Goal: Task Accomplishment & Management: Manage account settings

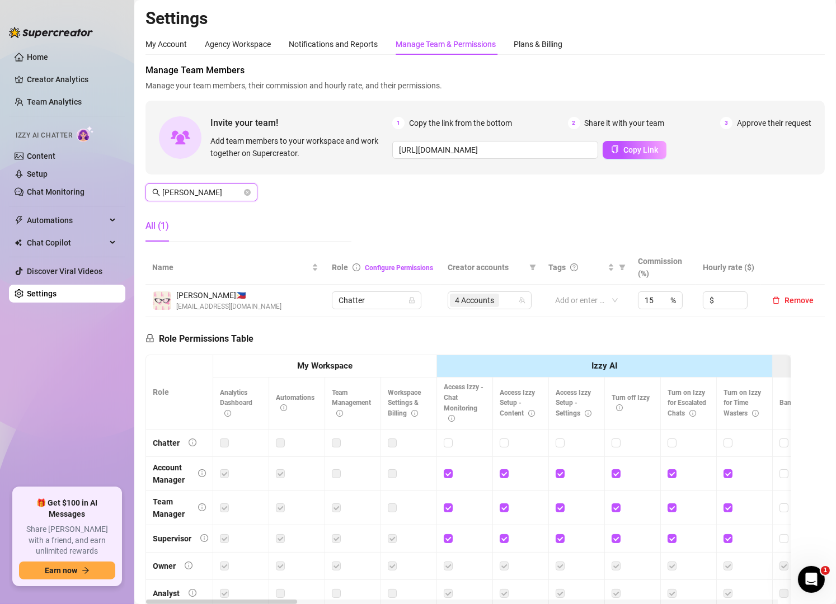
click at [190, 194] on input "[PERSON_NAME]" at bounding box center [201, 192] width 79 height 12
click at [506, 300] on div "4 Accounts" at bounding box center [484, 301] width 68 height 16
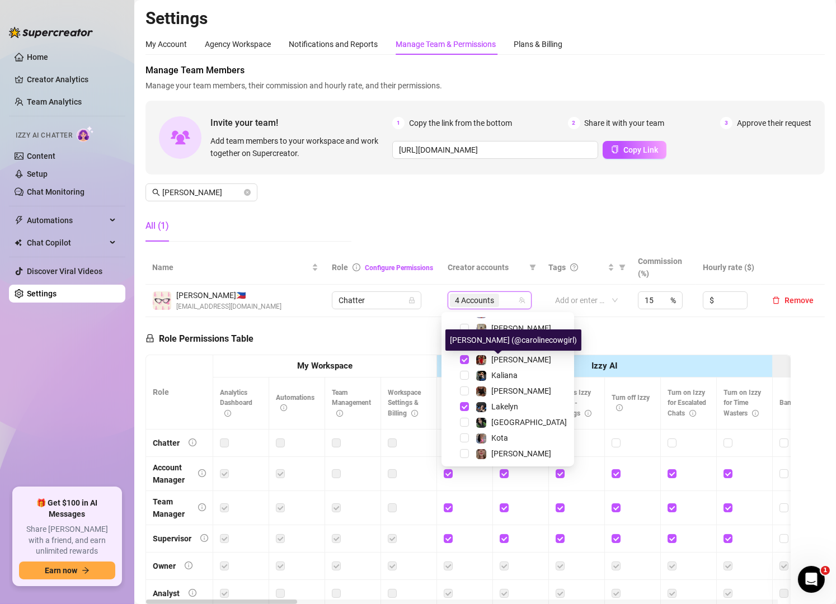
scroll to position [201, 0]
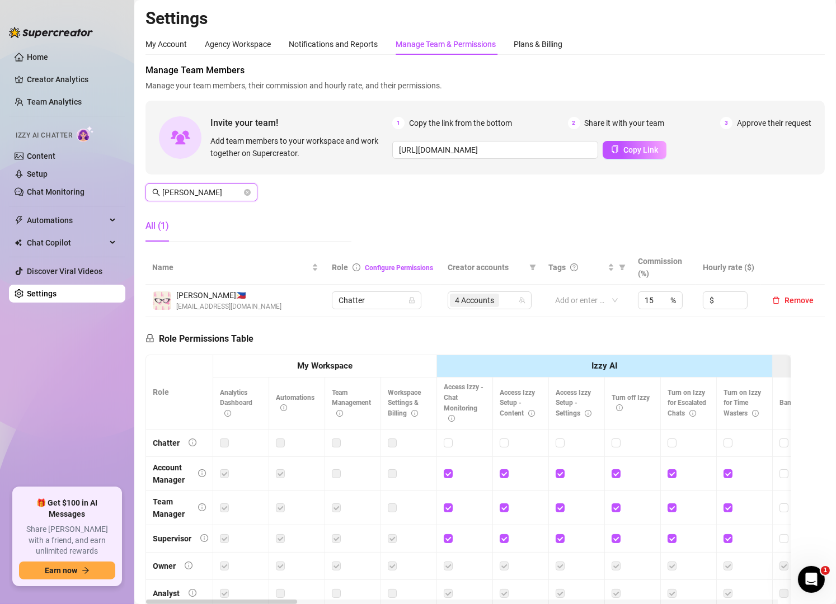
click at [203, 198] on input "[PERSON_NAME]" at bounding box center [201, 192] width 79 height 12
click at [501, 294] on div "3 Accounts" at bounding box center [478, 301] width 68 height 16
click at [204, 195] on input "[PERSON_NAME]" at bounding box center [201, 192] width 79 height 12
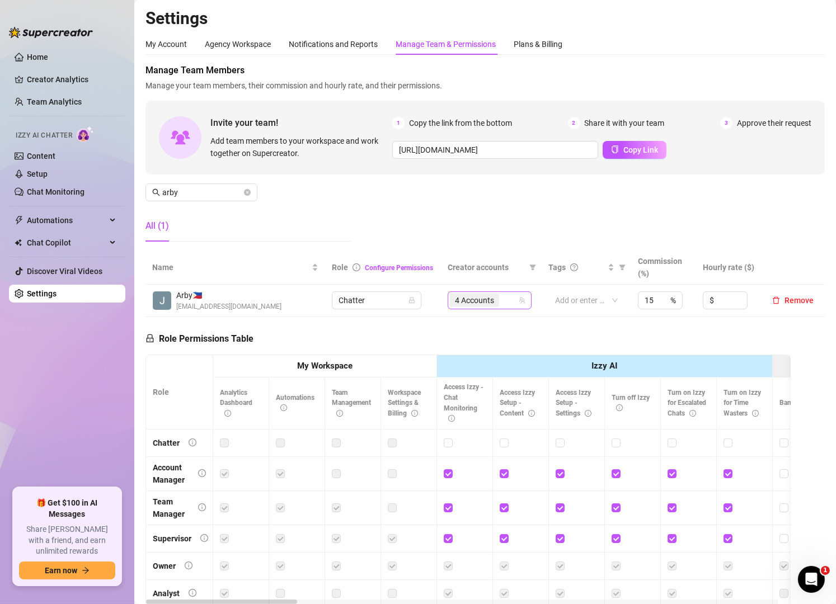
drag, startPoint x: 505, startPoint y: 286, endPoint x: 501, endPoint y: 300, distance: 14.5
click at [501, 300] on td "4 Accounts" at bounding box center [491, 301] width 101 height 32
click at [501, 300] on div "4 Accounts" at bounding box center [484, 301] width 68 height 16
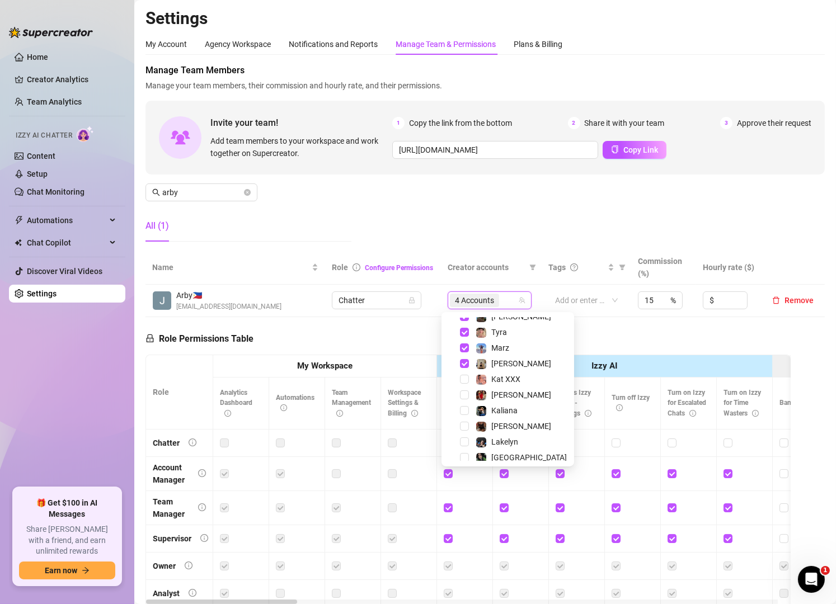
scroll to position [119, 0]
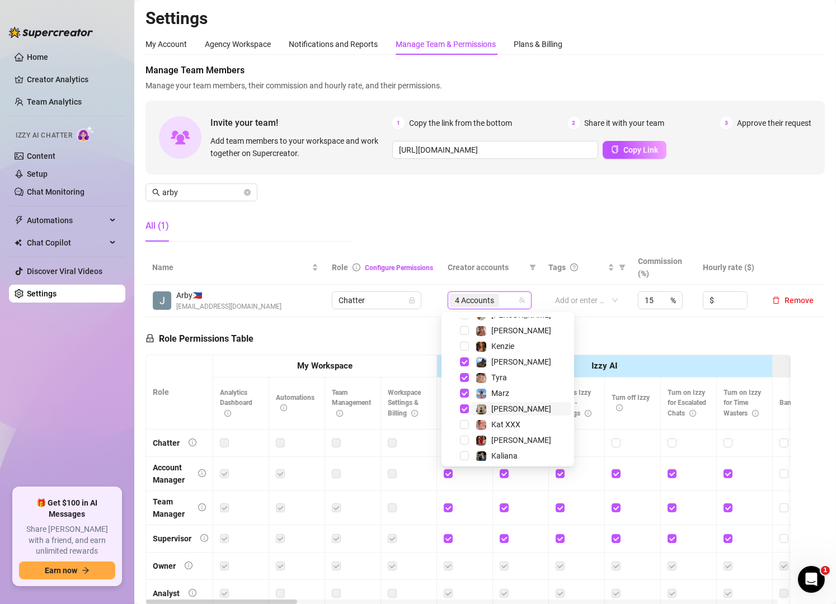
drag, startPoint x: 520, startPoint y: 414, endPoint x: 538, endPoint y: 412, distance: 18.0
click at [538, 412] on span "[PERSON_NAME]" at bounding box center [521, 408] width 100 height 13
click at [429, 213] on div "Manage Team Members Manage your team members, their commission and hourly rate,…" at bounding box center [484, 157] width 679 height 187
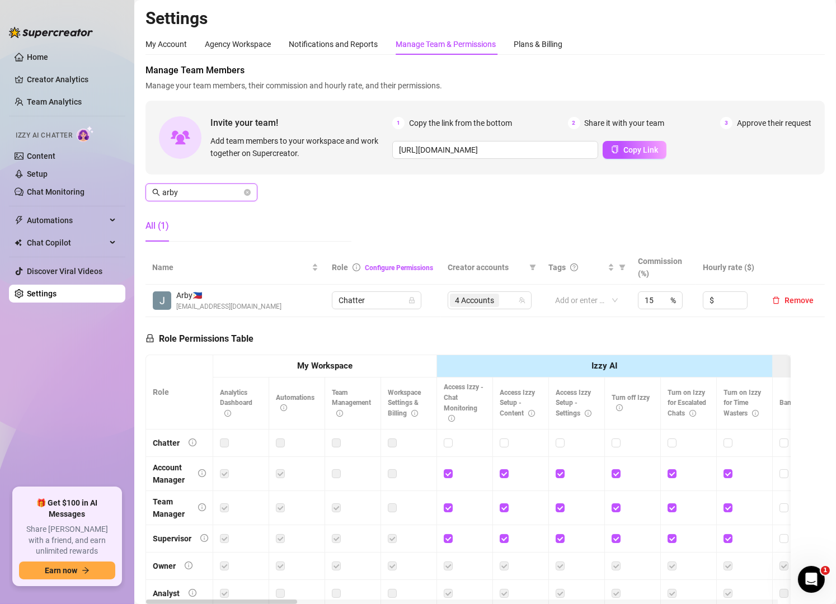
click at [210, 194] on input "arby" at bounding box center [201, 192] width 79 height 12
type input "m"
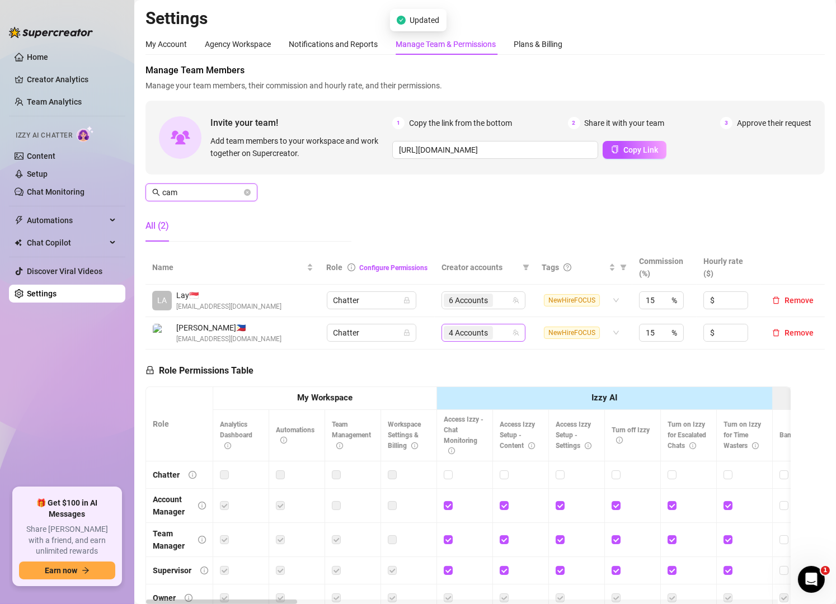
click at [497, 330] on div "4 Accounts" at bounding box center [478, 333] width 68 height 16
type input "cam"
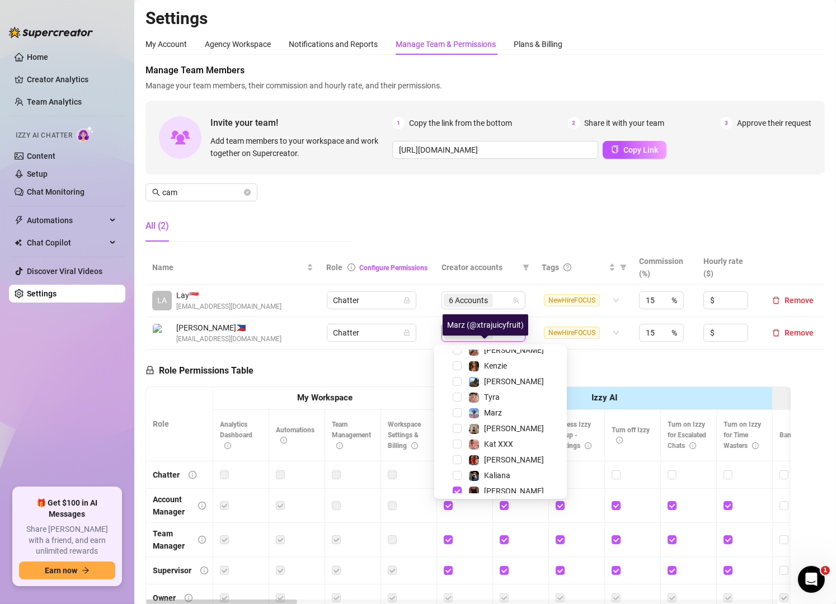
scroll to position [201, 0]
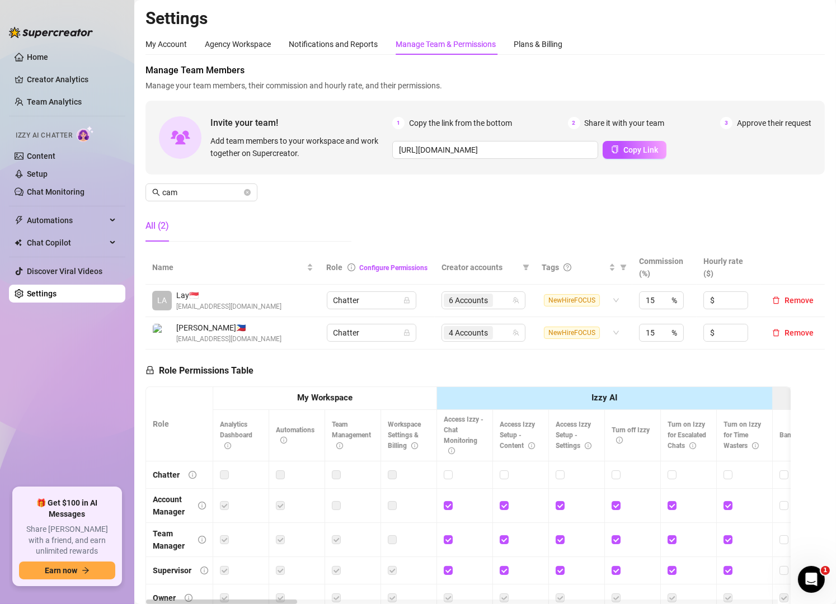
click at [391, 209] on div "Manage Team Members Manage your team members, their commission and hourly rate,…" at bounding box center [484, 157] width 679 height 187
click at [496, 330] on div "4 Accounts" at bounding box center [478, 333] width 68 height 16
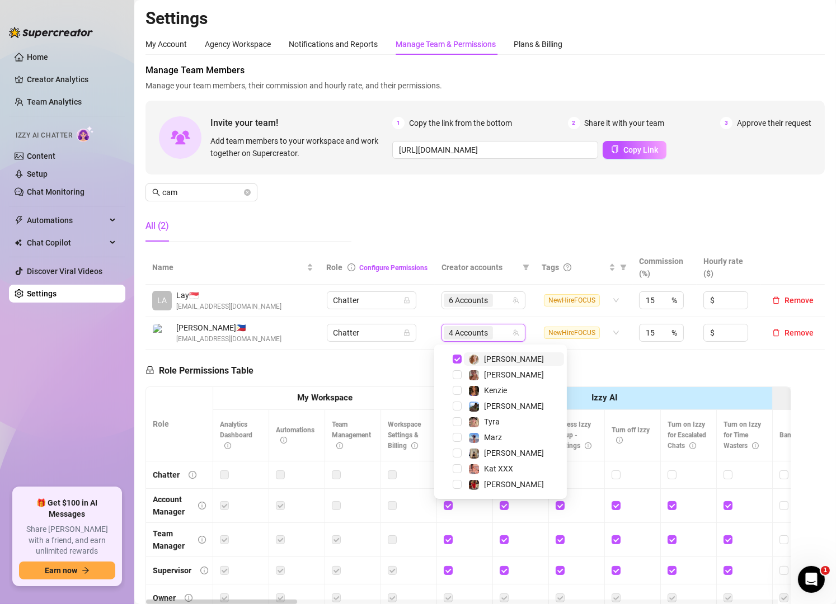
scroll to position [126, 0]
